Goal: Transaction & Acquisition: Purchase product/service

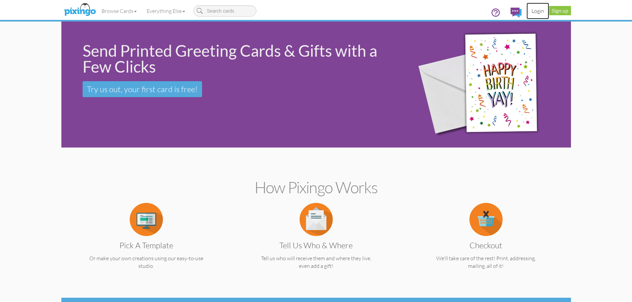
click at [540, 13] on link "Login" at bounding box center [538, 11] width 23 height 17
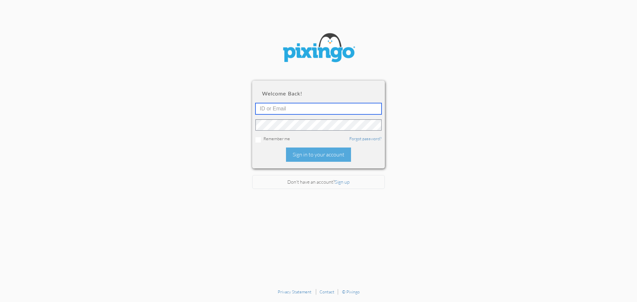
type input "stacey@smarterretirementsolutions.com"
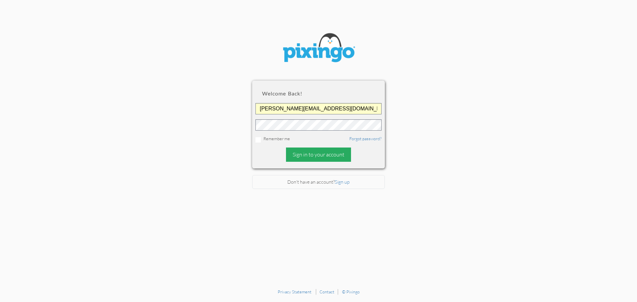
click at [304, 156] on div "Sign in to your account" at bounding box center [318, 155] width 65 height 14
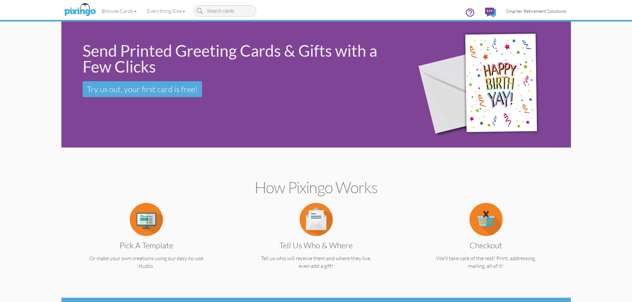
click at [538, 12] on span "Smarter Retirement Solutions" at bounding box center [536, 11] width 60 height 6
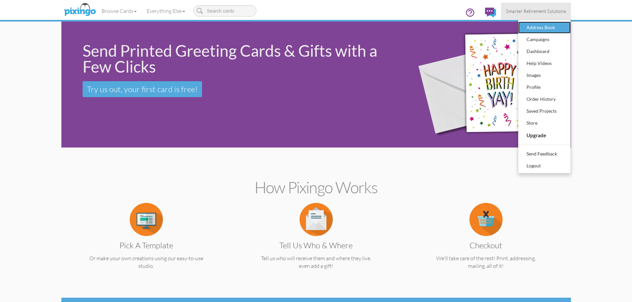
click at [544, 28] on div "Address Book" at bounding box center [544, 28] width 39 height 10
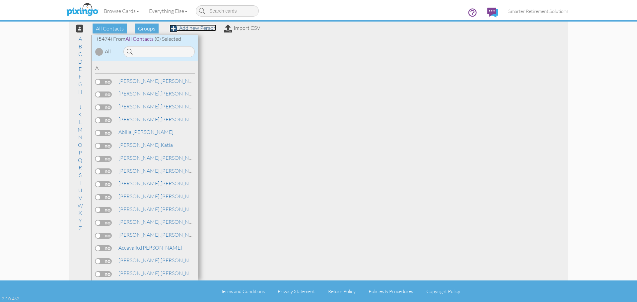
click at [183, 28] on link "Add new Person" at bounding box center [193, 28] width 47 height 7
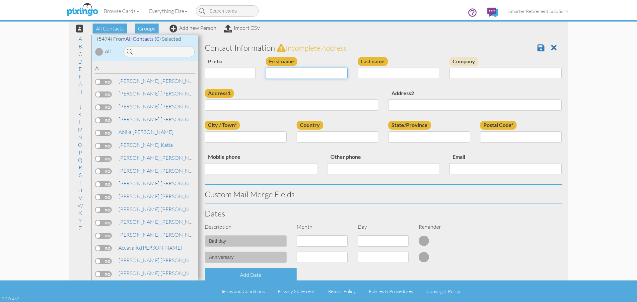
click at [321, 75] on input "First name" at bounding box center [307, 73] width 82 height 11
type input "[PERSON_NAME]"
type input "Wolf"
paste input "8218 SW 72 pl Gainesville, Florida 32608 United States"
type input "8218 SW 72 pl Gainesville, Florida 32608 United States"
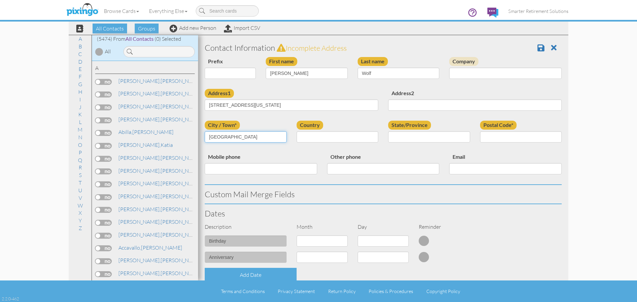
type input "[GEOGRAPHIC_DATA]"
select select "object:17993"
select select "object:18252"
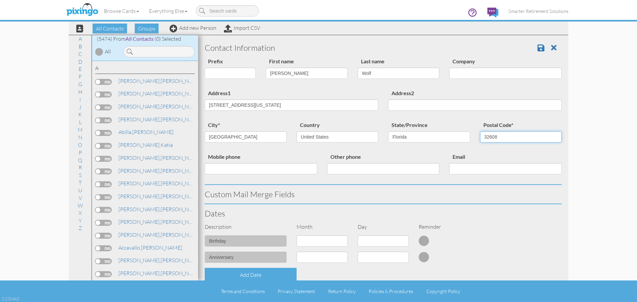
type input "32608"
drag, startPoint x: 239, startPoint y: 105, endPoint x: 315, endPoint y: 113, distance: 76.5
click at [428, 104] on div "Address1 8218 SW 72 pl Gainesville, Florida 32608 United States Address2" at bounding box center [383, 105] width 367 height 32
type input "8218 SW 72 Pl"
click at [266, 119] on div "Address1 8218 SW 72 Pl Address2" at bounding box center [383, 105] width 367 height 32
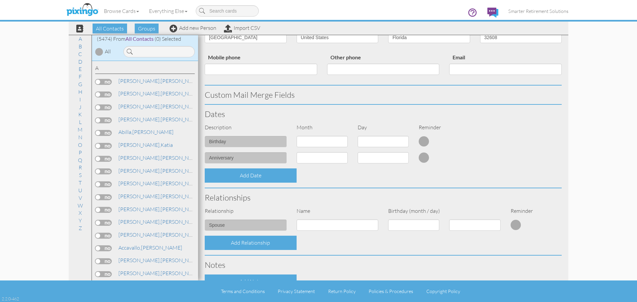
scroll to position [183, 0]
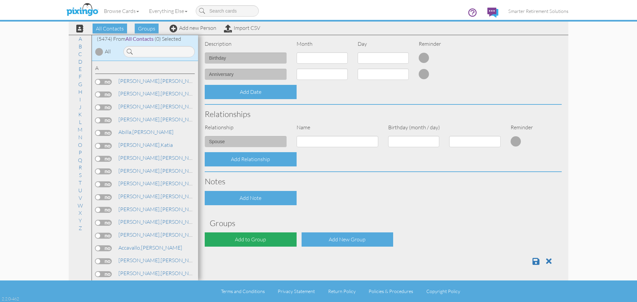
click at [257, 237] on div "Add to Group" at bounding box center [251, 240] width 92 height 14
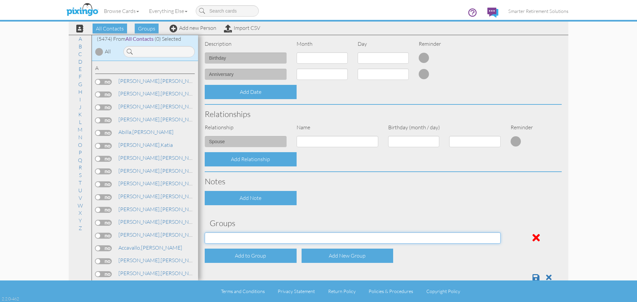
click at [257, 235] on select "04/22/2025 SMARTER FEDS OSD DMEA California 06/25/2025 BOP Onsite 08/12 Puerto …" at bounding box center [353, 238] width 296 height 11
select select "object:18363"
click at [205, 233] on select "04/22/2025 SMARTER FEDS OSD DMEA California 06/25/2025 BOP Onsite 08/12 Puerto …" at bounding box center [353, 238] width 296 height 11
click at [422, 218] on div "Contact Information Prefix Dr. Mr. Mrs. First name Dan Last name Wolf Company A…" at bounding box center [383, 71] width 357 height 432
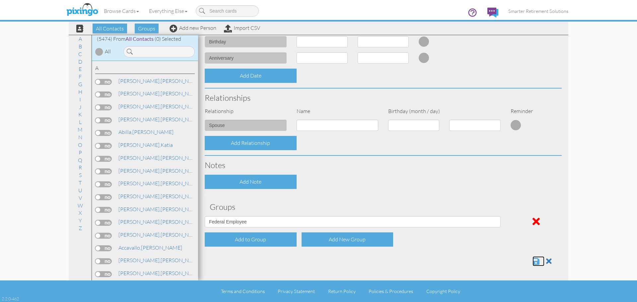
click at [533, 259] on span at bounding box center [536, 262] width 7 height 8
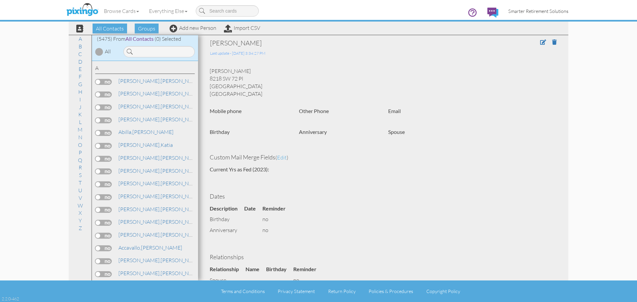
click at [532, 11] on span "Smarter Retirement Solutions" at bounding box center [538, 11] width 60 height 6
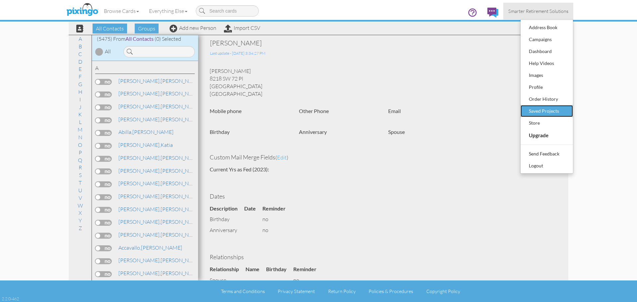
click at [545, 108] on div "Saved Projects" at bounding box center [546, 111] width 39 height 10
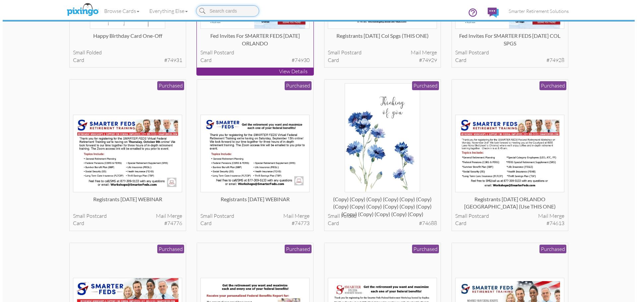
scroll to position [199, 0]
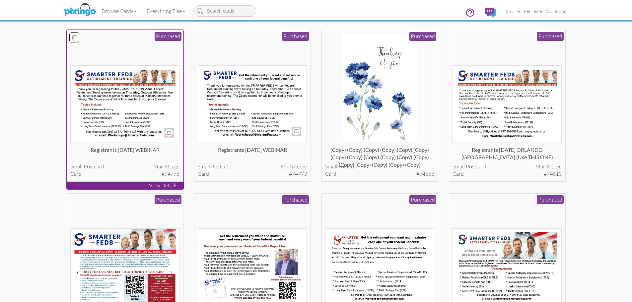
click at [137, 115] on img at bounding box center [124, 104] width 109 height 78
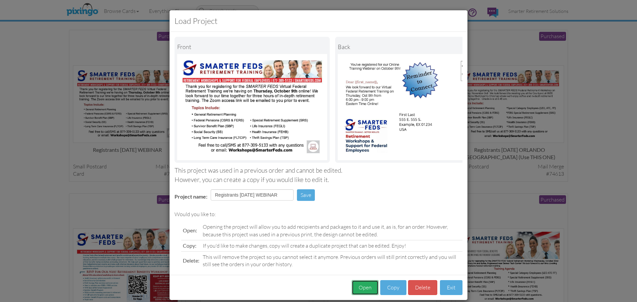
click at [364, 291] on button "Open" at bounding box center [365, 287] width 27 height 15
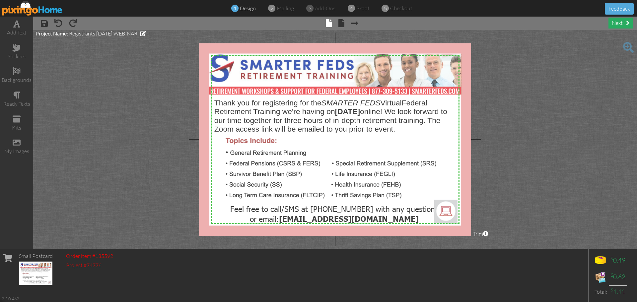
click at [617, 24] on div "next" at bounding box center [621, 23] width 24 height 11
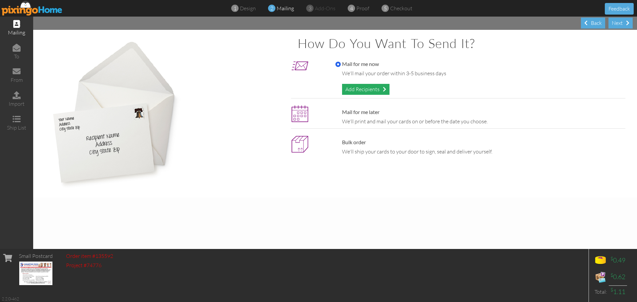
click at [372, 88] on div "Add Recipients" at bounding box center [365, 89] width 47 height 11
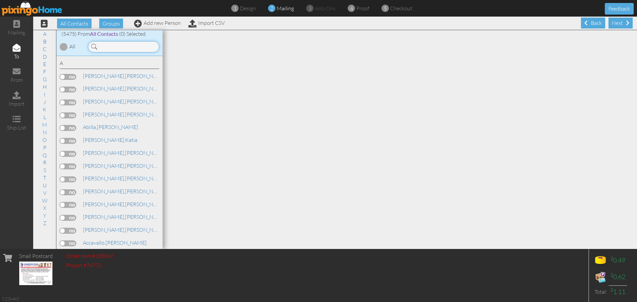
click at [121, 47] on input at bounding box center [123, 46] width 71 height 11
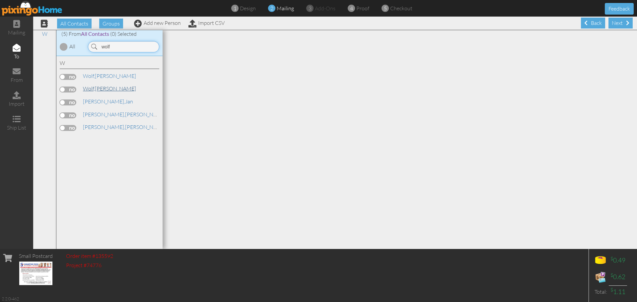
type input "wolf"
click at [88, 86] on span "Wolf," at bounding box center [89, 88] width 12 height 7
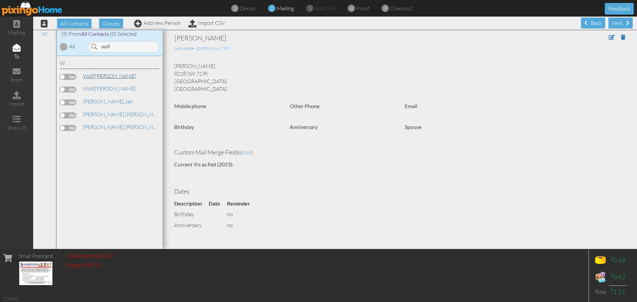
click at [92, 76] on span "Wolf," at bounding box center [89, 76] width 12 height 7
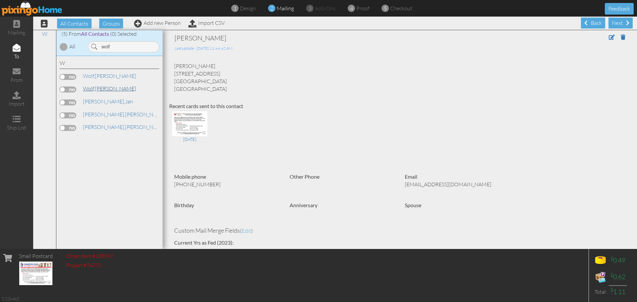
click at [91, 88] on span "Wolf," at bounding box center [89, 88] width 12 height 7
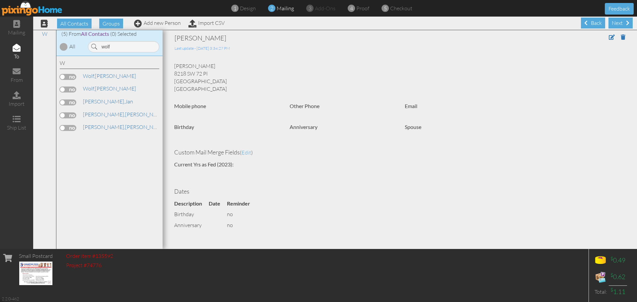
drag, startPoint x: 224, startPoint y: 82, endPoint x: 175, endPoint y: 73, distance: 50.6
click at [175, 73] on div "[PERSON_NAME] 8218 SW 72 Pl [GEOGRAPHIC_DATA], [GEOGRAPHIC_DATA] [GEOGRAPHIC_DA…" at bounding box center [399, 77] width 461 height 30
copy div "[STREET_ADDRESS]"
click at [103, 76] on link "[PERSON_NAME]" at bounding box center [109, 76] width 54 height 8
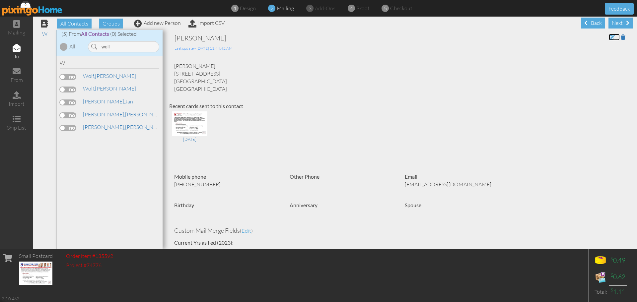
click at [609, 37] on span at bounding box center [612, 37] width 6 height 5
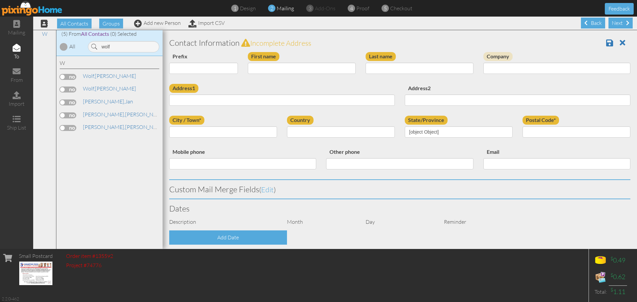
type input "[PERSON_NAME]"
type input "Wolf"
type input "[STREET_ADDRESS]"
type input "[GEOGRAPHIC_DATA]"
type input "32608"
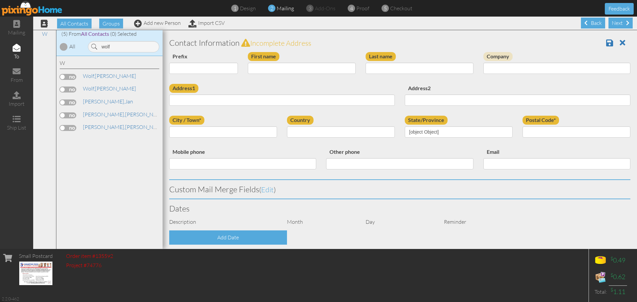
type input "3522580885"
type input "[EMAIL_ADDRESS][DOMAIN_NAME]"
select select "object:30091"
select select "object:30336"
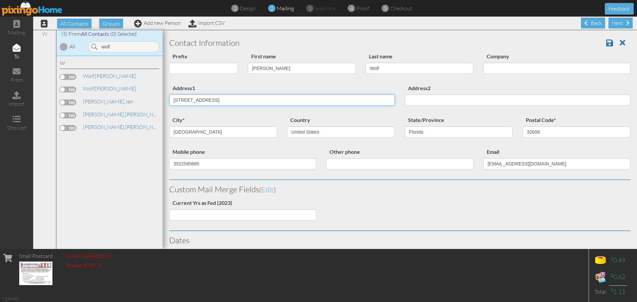
click at [220, 101] on input "[STREET_ADDRESS]" at bounding box center [282, 100] width 226 height 11
click at [213, 101] on input "[STREET_ADDRESS]" at bounding box center [282, 100] width 226 height 11
paste input "[STREET_ADDRESS]"
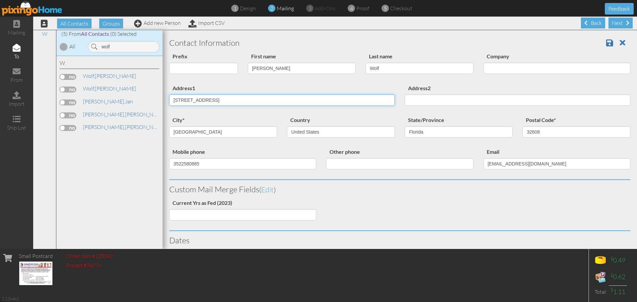
drag, startPoint x: 254, startPoint y: 100, endPoint x: 205, endPoint y: 99, distance: 49.1
click at [205, 99] on input "[STREET_ADDRESS]" at bounding box center [282, 100] width 226 height 11
type input "8218 SW 72 Pl"
click at [259, 86] on div "Address1 [STREET_ADDRESS]" at bounding box center [282, 97] width 236 height 27
click at [606, 43] on span at bounding box center [609, 43] width 7 height 8
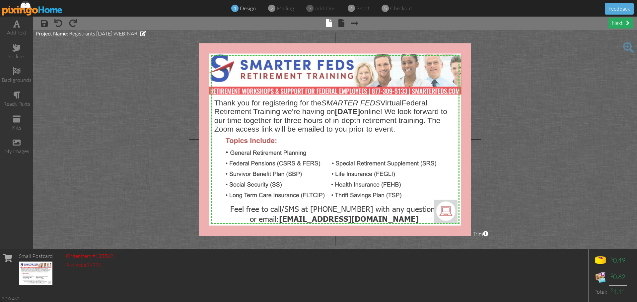
click at [619, 24] on div "next" at bounding box center [621, 23] width 24 height 11
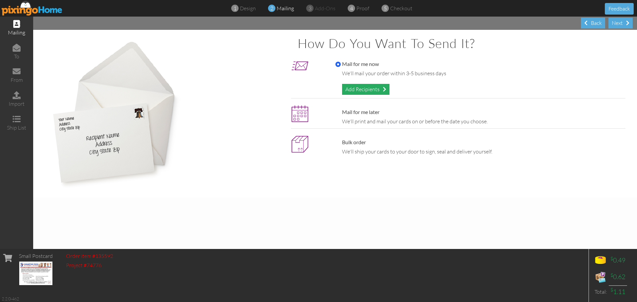
click at [364, 91] on div "Add Recipients" at bounding box center [365, 89] width 47 height 11
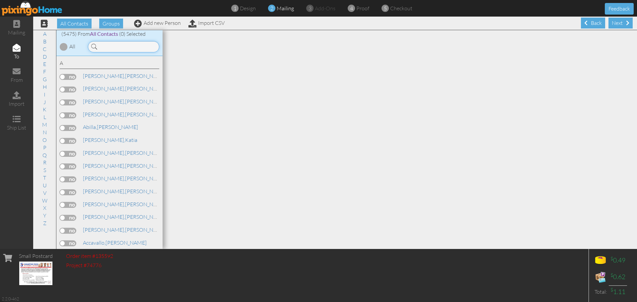
drag, startPoint x: 364, startPoint y: 91, endPoint x: 112, endPoint y: 47, distance: 255.9
click at [112, 47] on input at bounding box center [123, 46] width 71 height 11
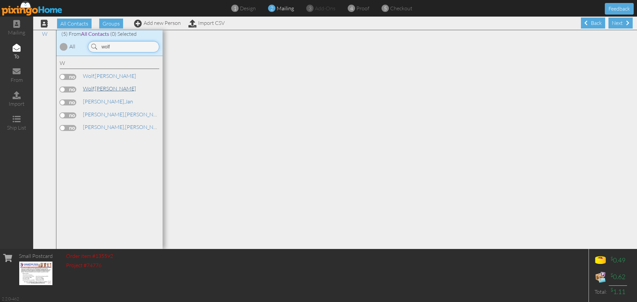
type input "wolf"
click at [97, 87] on link "[PERSON_NAME]" at bounding box center [109, 89] width 54 height 8
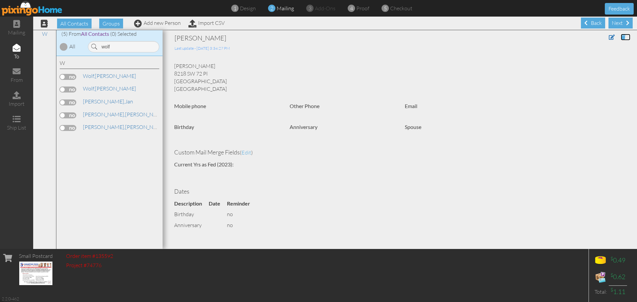
click at [621, 38] on span at bounding box center [623, 37] width 5 height 5
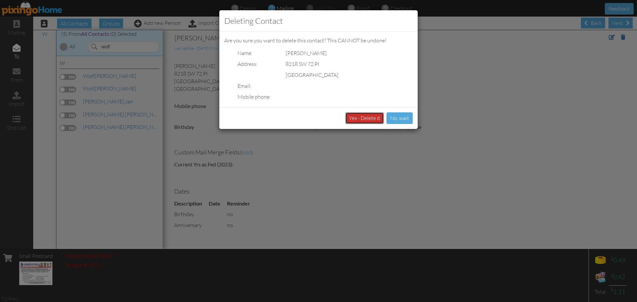
click at [371, 118] on button "Yes - Delete it" at bounding box center [364, 118] width 38 height 12
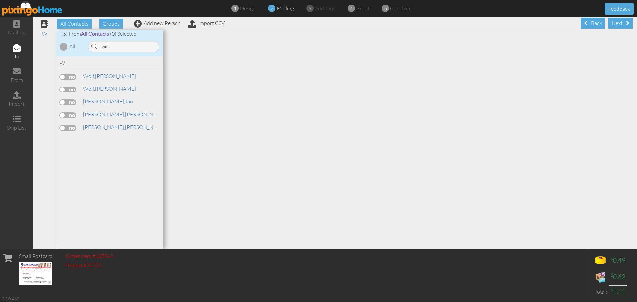
click at [74, 77] on label at bounding box center [68, 77] width 17 height 6
click at [0, 0] on input "checkbox" at bounding box center [0, 0] width 0 height 0
click at [618, 21] on div "Next" at bounding box center [621, 23] width 24 height 11
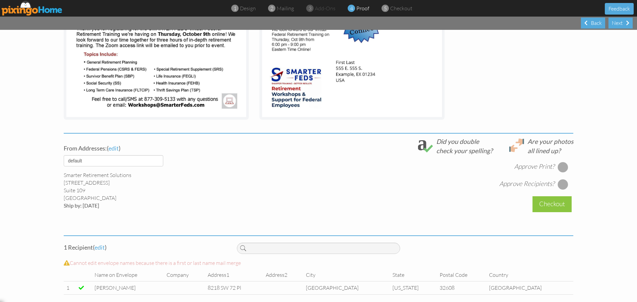
scroll to position [150, 0]
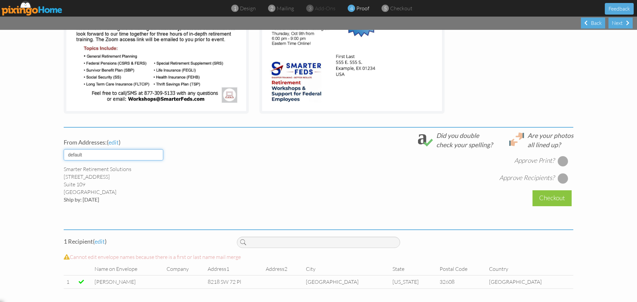
click at [153, 156] on select "default HOME DENVER Team AUSTIN Team COL SPGS team ORLANDO Team Replica Wealth …" at bounding box center [114, 154] width 100 height 11
select select "object:17528"
click at [64, 149] on select "default HOME DENVER Team AUSTIN Team COL SPGS team ORLANDO Team Replica Wealth …" at bounding box center [114, 154] width 100 height 11
click at [561, 160] on div at bounding box center [563, 161] width 11 height 11
click at [558, 179] on div at bounding box center [563, 178] width 11 height 11
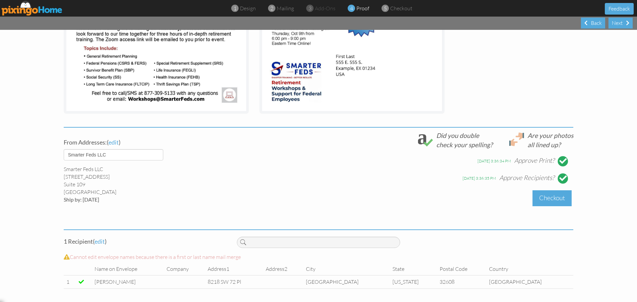
click at [555, 199] on div "Checkout" at bounding box center [552, 198] width 39 height 16
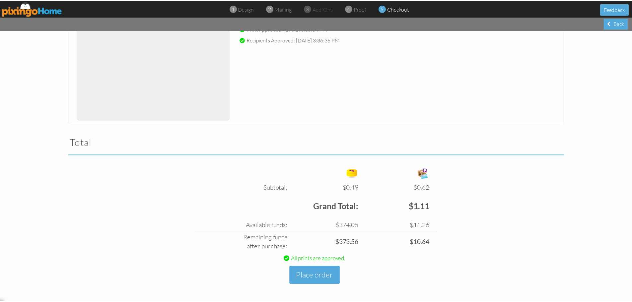
scroll to position [119, 0]
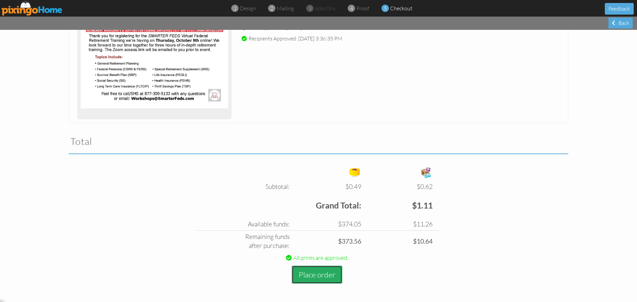
click at [324, 276] on button "Place order" at bounding box center [317, 275] width 51 height 18
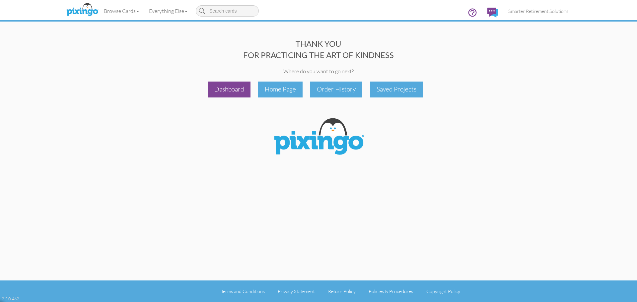
click at [241, 89] on div "Dashboard" at bounding box center [229, 90] width 43 height 16
